Goal: Information Seeking & Learning: Learn about a topic

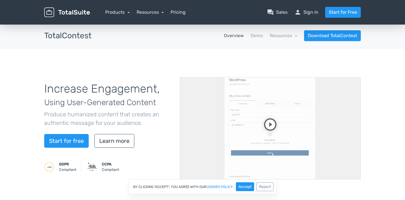
click at [263, 37] on nav "Overview Demo Resources school Documentation article Changelog Download TotalCo…" at bounding box center [230, 35] width 269 height 11
click at [254, 35] on link "Demo" at bounding box center [257, 35] width 12 height 7
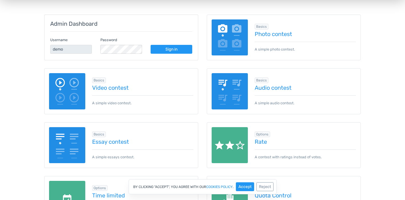
scroll to position [92, 0]
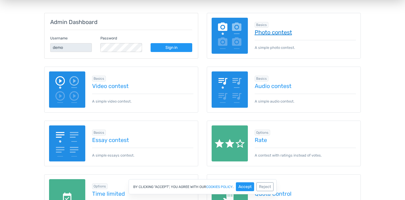
click at [268, 30] on link "Photo contest" at bounding box center [306, 32] width 102 height 6
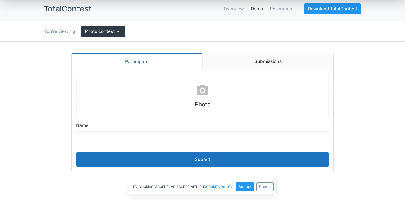
scroll to position [26, 0]
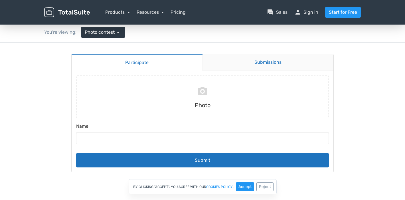
click at [240, 67] on link "Submissions" at bounding box center [267, 62] width 131 height 17
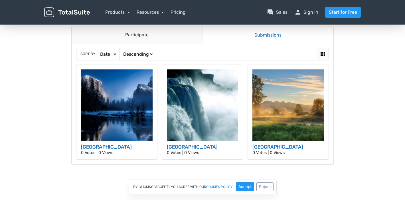
scroll to position [60, 0]
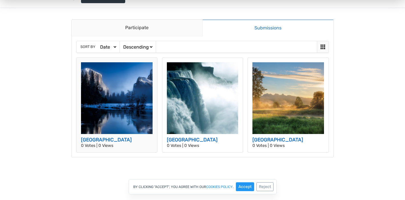
click at [132, 114] on img at bounding box center [117, 98] width 72 height 72
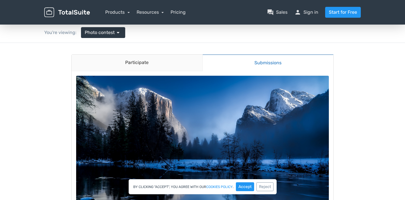
scroll to position [23, 0]
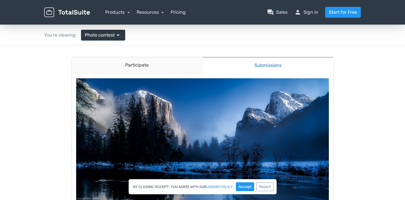
click at [250, 66] on link "Submissions" at bounding box center [267, 65] width 131 height 17
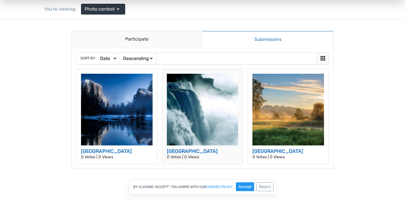
scroll to position [45, 0]
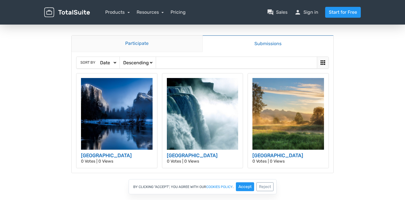
click at [145, 47] on link "Participate" at bounding box center [137, 43] width 131 height 17
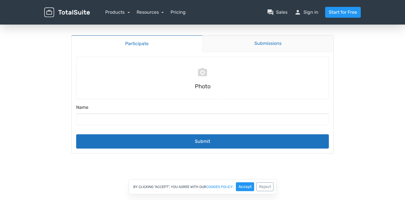
click at [220, 47] on link "Submissions" at bounding box center [267, 43] width 131 height 17
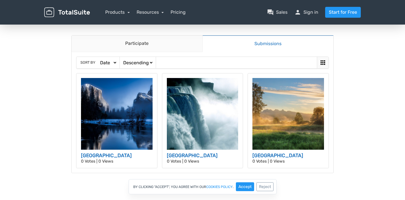
click at [323, 62] on icon at bounding box center [323, 62] width 5 height 5
click at [285, 63] on div "Sort by Date Views Votes Title Ascending Descending" at bounding box center [202, 62] width 252 height 11
click at [323, 65] on icon at bounding box center [322, 62] width 7 height 7
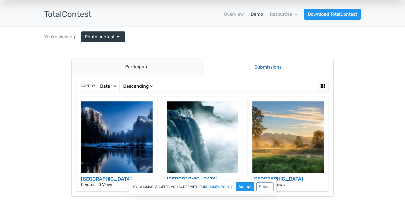
scroll to position [21, 0]
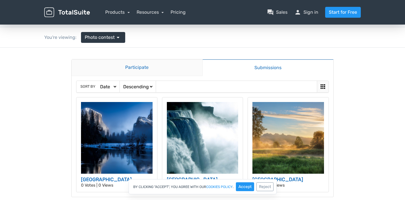
click at [189, 71] on link "Participate" at bounding box center [137, 67] width 131 height 17
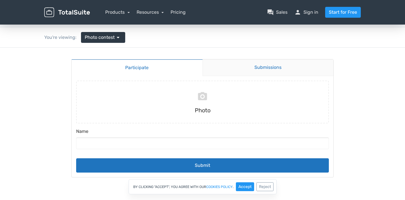
click at [245, 67] on link "Submissions" at bounding box center [267, 67] width 131 height 17
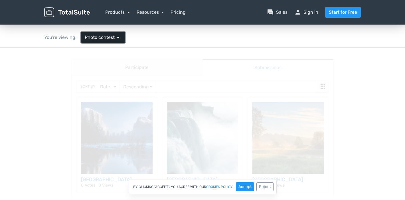
click at [113, 39] on span "Photo contest" at bounding box center [100, 37] width 30 height 7
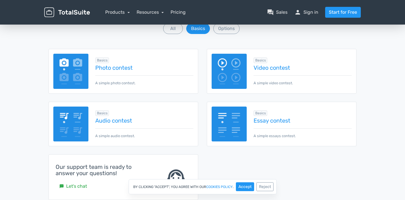
scroll to position [80, 0]
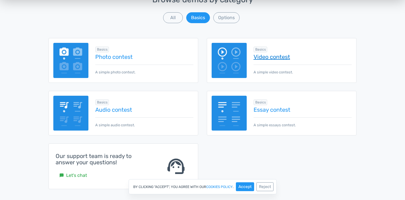
click at [270, 55] on link "Video contest" at bounding box center [303, 57] width 98 height 6
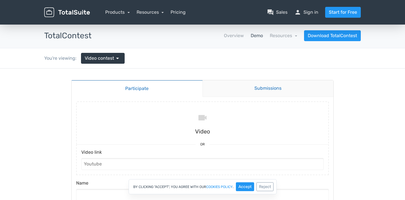
click at [240, 81] on link "Submissions" at bounding box center [267, 88] width 131 height 17
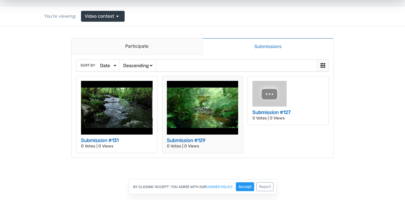
scroll to position [41, 0]
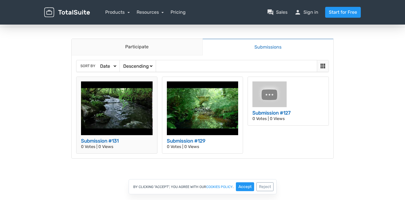
click at [121, 109] on img at bounding box center [117, 108] width 72 height 54
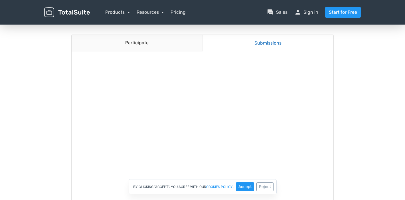
scroll to position [42, 0]
click at [221, 47] on link "Submissions" at bounding box center [267, 46] width 131 height 17
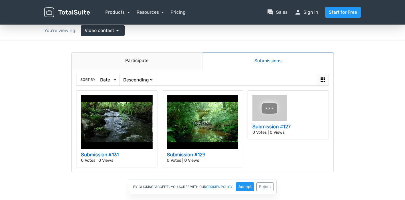
scroll to position [28, 0]
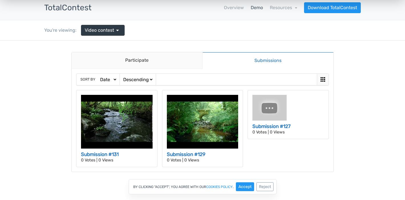
click at [254, 61] on link "Submissions" at bounding box center [267, 60] width 131 height 17
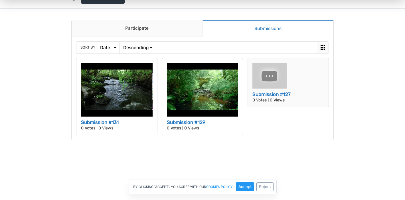
scroll to position [60, 0]
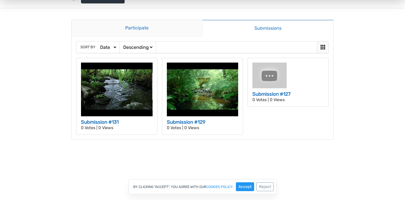
click at [153, 26] on link "Participate" at bounding box center [137, 28] width 131 height 17
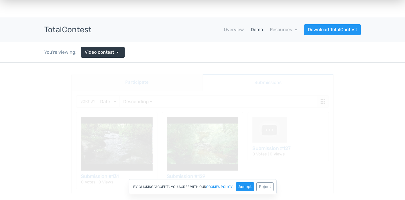
scroll to position [0, 0]
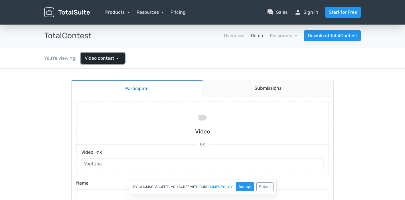
click at [116, 61] on span "arrow_drop_down" at bounding box center [117, 58] width 7 height 7
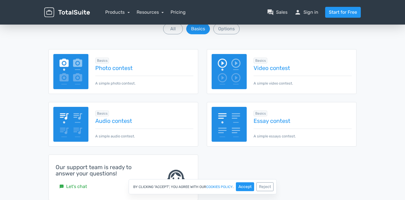
scroll to position [79, 0]
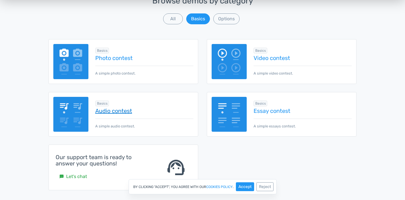
click at [123, 111] on link "Audio contest" at bounding box center [144, 111] width 98 height 6
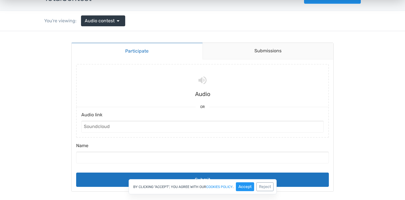
scroll to position [43, 0]
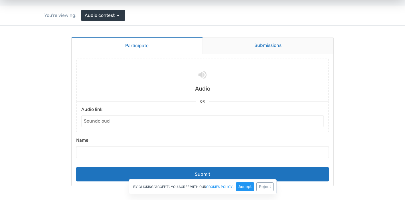
click at [259, 48] on link "Submissions" at bounding box center [267, 45] width 131 height 17
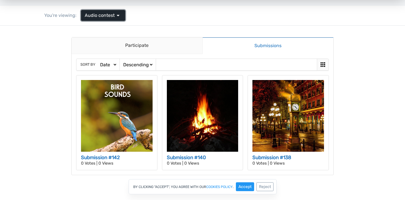
click at [94, 13] on span "Audio contest" at bounding box center [100, 15] width 30 height 7
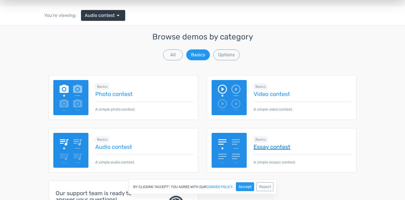
click at [262, 147] on link "Essay contest" at bounding box center [303, 146] width 98 height 6
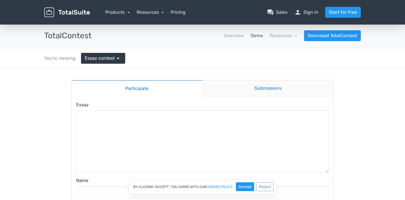
click at [262, 86] on link "Submissions" at bounding box center [267, 88] width 131 height 17
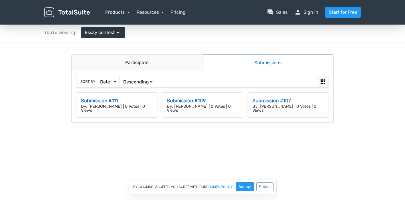
scroll to position [28, 0]
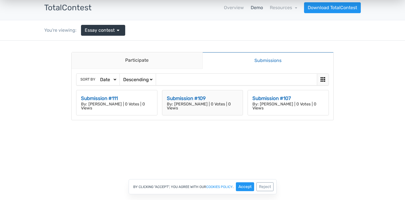
click at [188, 98] on h3 "Submission #109" at bounding box center [203, 98] width 72 height 7
